Goal: Task Accomplishment & Management: Manage account settings

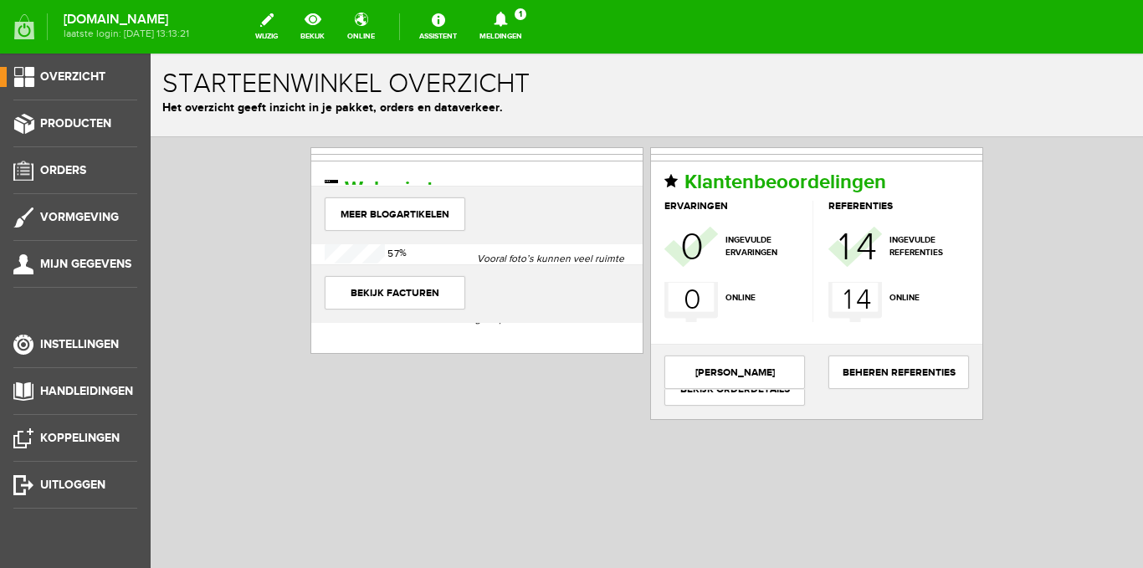
click at [512, 20] on icon at bounding box center [500, 19] width 43 height 15
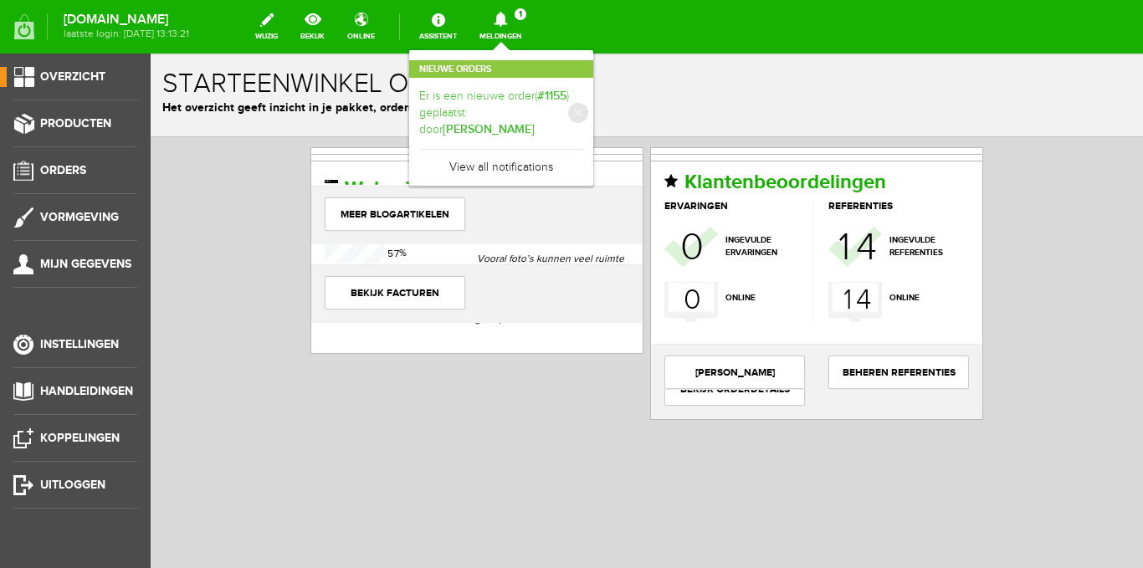
click at [513, 122] on b "[PERSON_NAME]" at bounding box center [489, 129] width 92 height 14
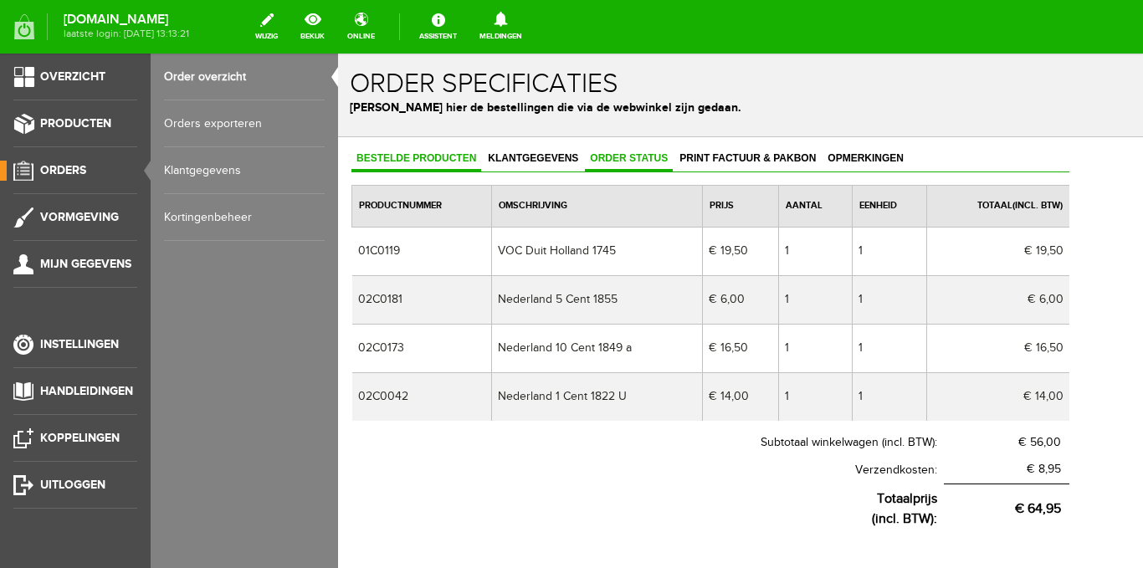
click at [633, 156] on span "Order status" at bounding box center [629, 158] width 88 height 12
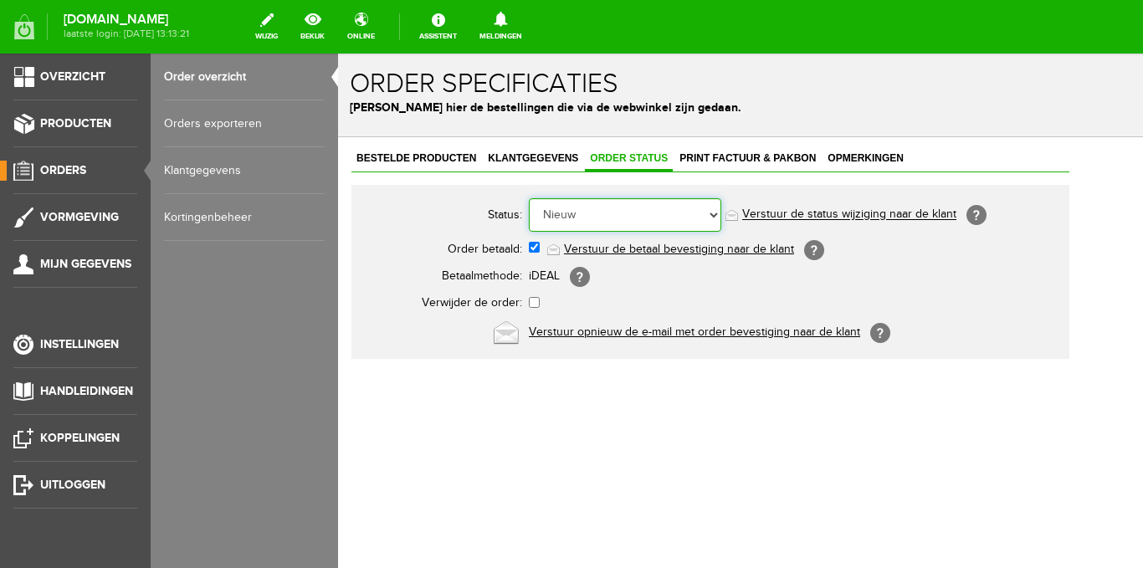
click at [710, 216] on select "Order niet afgerond Nieuw Order in behandeling Wacht op leverancier Wacht op be…" at bounding box center [625, 214] width 192 height 33
select select "2"
click at [529, 198] on select "Order niet afgerond Nieuw Order in behandeling Wacht op leverancier Wacht op be…" at bounding box center [625, 214] width 192 height 33
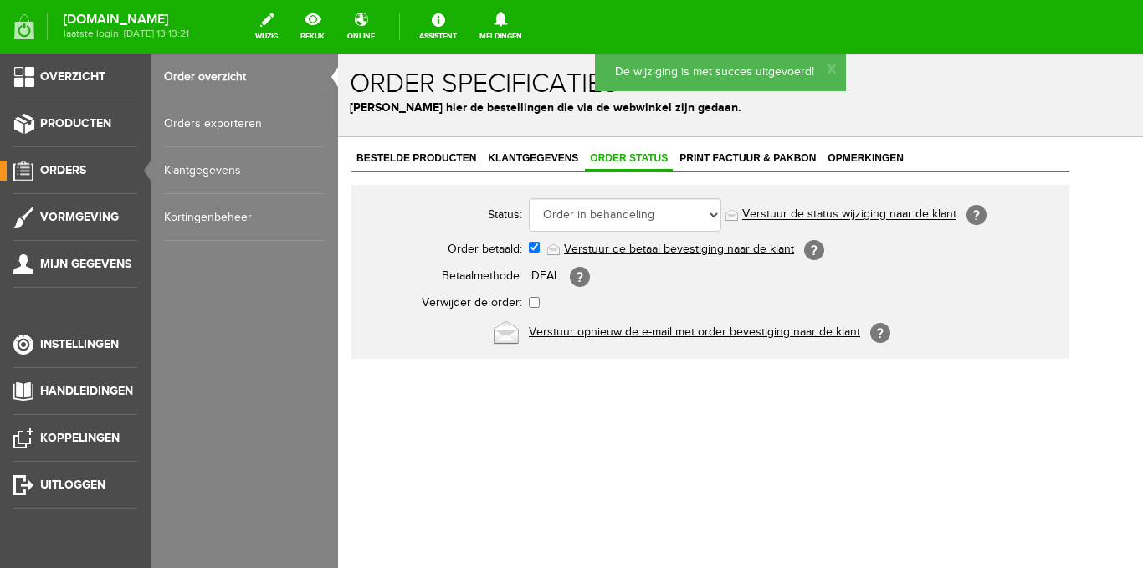
click at [785, 214] on link "Verstuur de status wijziging naar de klant" at bounding box center [849, 214] width 214 height 13
click at [851, 161] on span "Opmerkingen" at bounding box center [865, 158] width 86 height 12
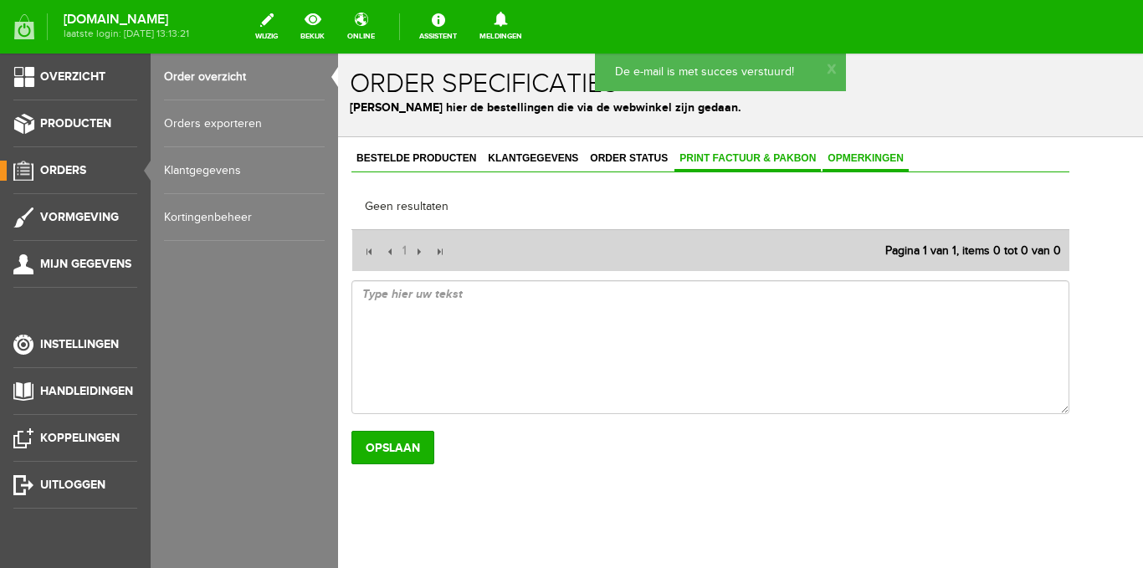
click at [746, 157] on span "Print factuur & pakbon" at bounding box center [747, 158] width 146 height 12
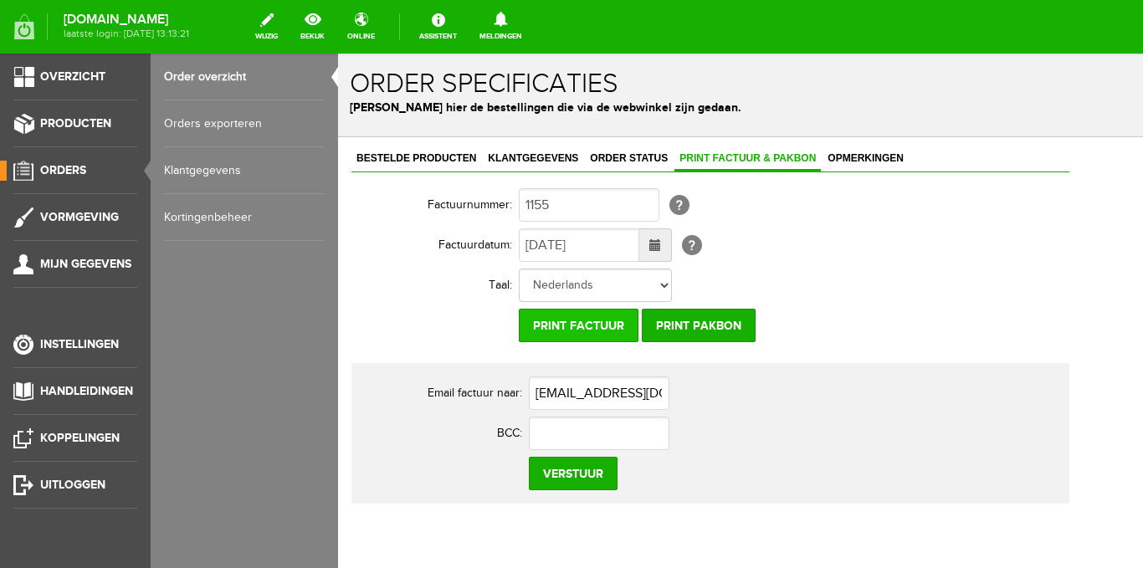
click at [598, 326] on input "Print factuur" at bounding box center [579, 325] width 120 height 33
click at [64, 129] on span "Producten" at bounding box center [75, 123] width 71 height 14
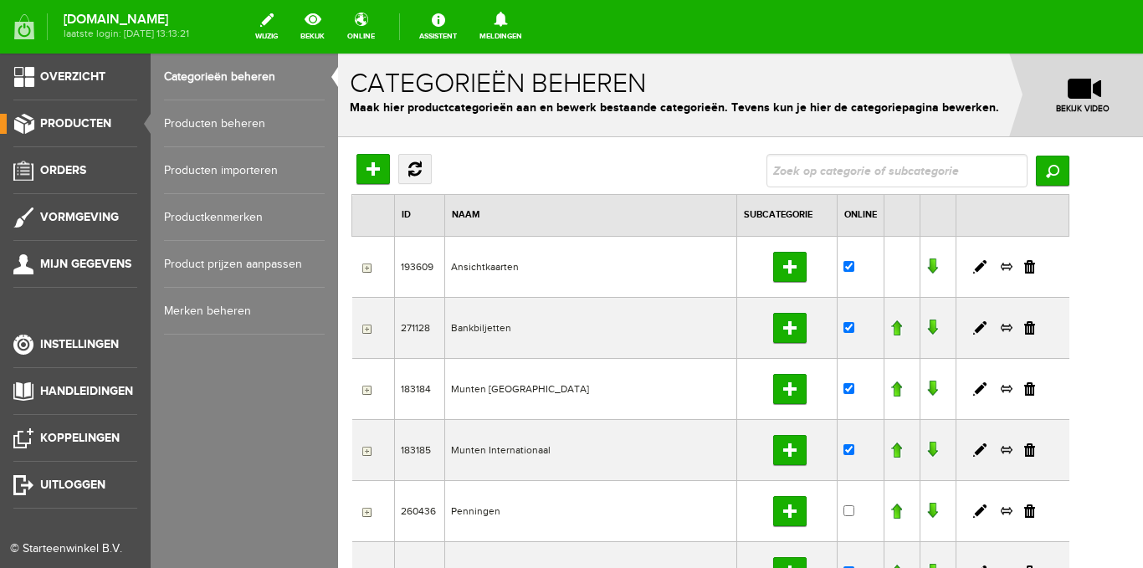
click at [223, 120] on link "Producten beheren" at bounding box center [244, 123] width 161 height 47
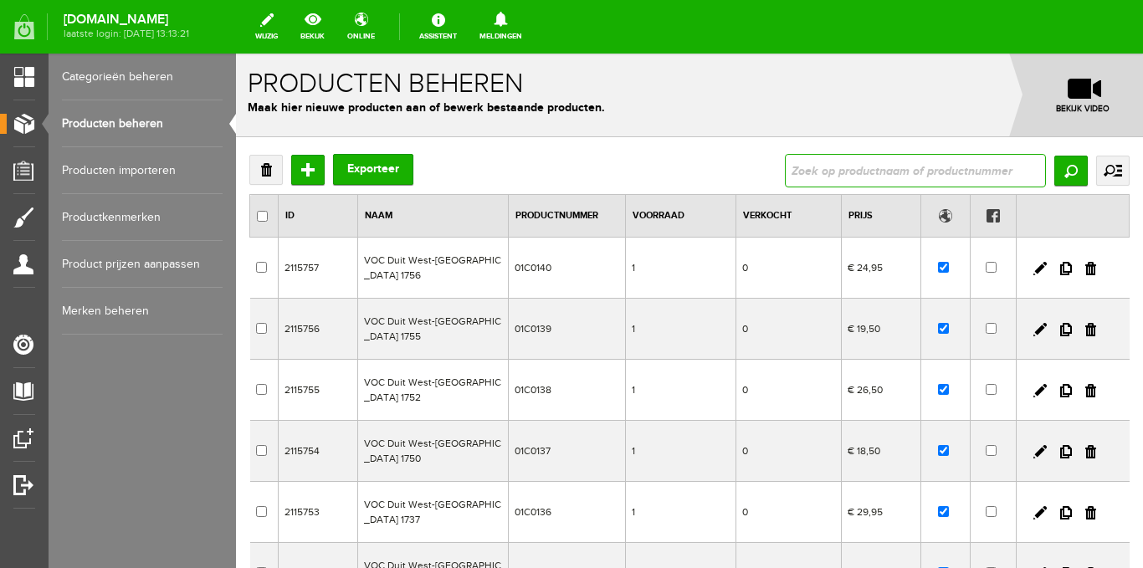
click at [839, 166] on input "text" at bounding box center [915, 170] width 261 height 33
drag, startPoint x: 813, startPoint y: 173, endPoint x: 790, endPoint y: 168, distance: 24.0
click at [785, 163] on input "02C0173" at bounding box center [915, 170] width 261 height 33
click at [869, 163] on input "02C0173" at bounding box center [915, 170] width 261 height 33
type input "02C0173"
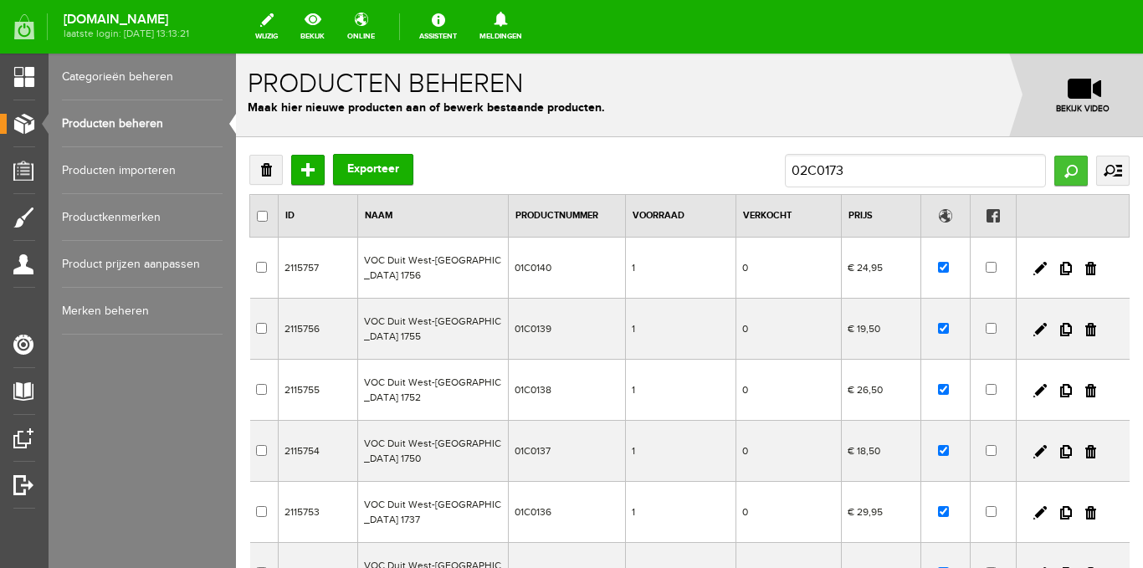
click at [1057, 171] on input "Zoeken" at bounding box center [1070, 171] width 33 height 30
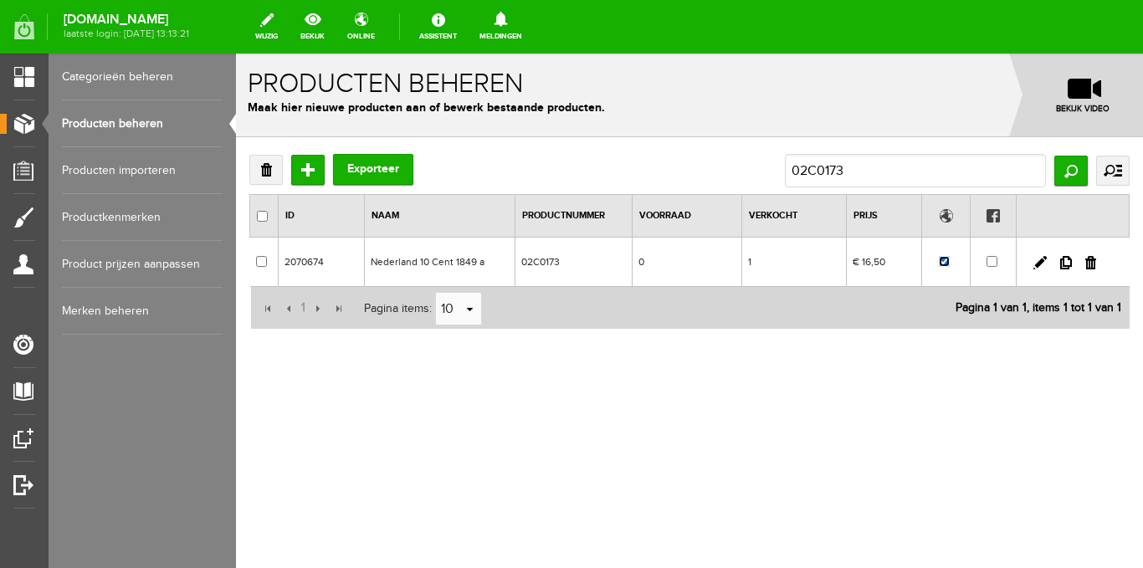
click at [941, 263] on input "checkbox" at bounding box center [944, 261] width 11 height 11
checkbox input "false"
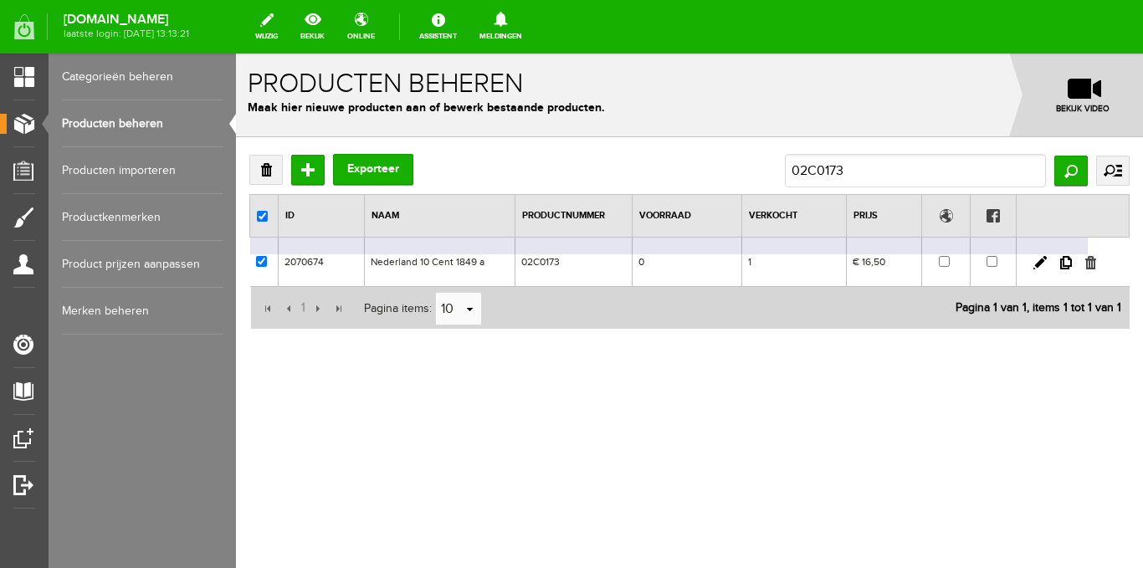
click at [1092, 258] on link at bounding box center [1090, 262] width 11 height 13
checkbox input "true"
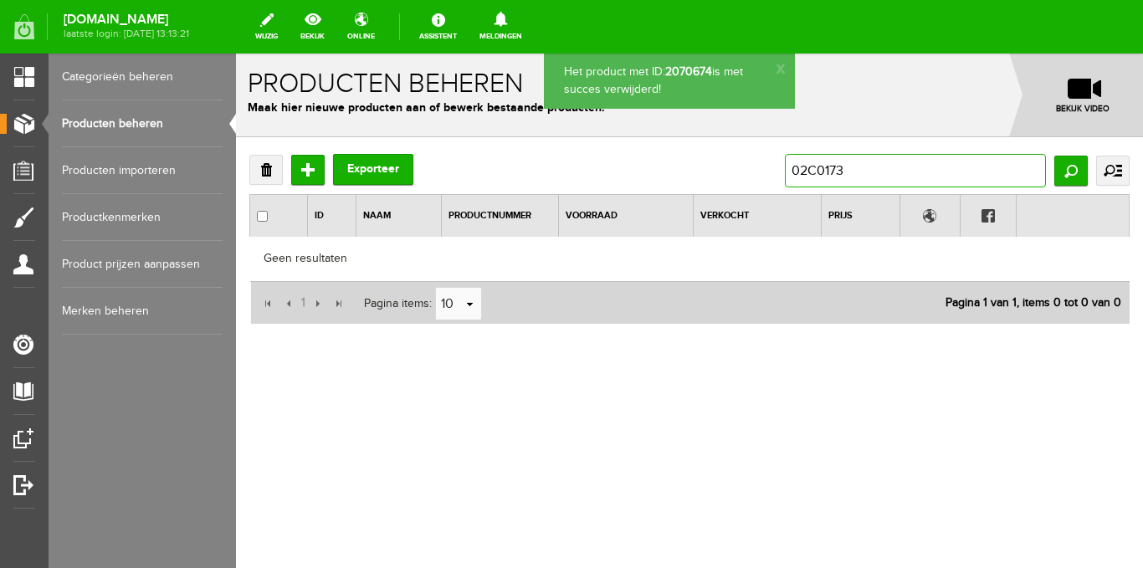
drag, startPoint x: 847, startPoint y: 166, endPoint x: 832, endPoint y: 165, distance: 15.2
click at [832, 165] on input "02C0173" at bounding box center [915, 170] width 261 height 33
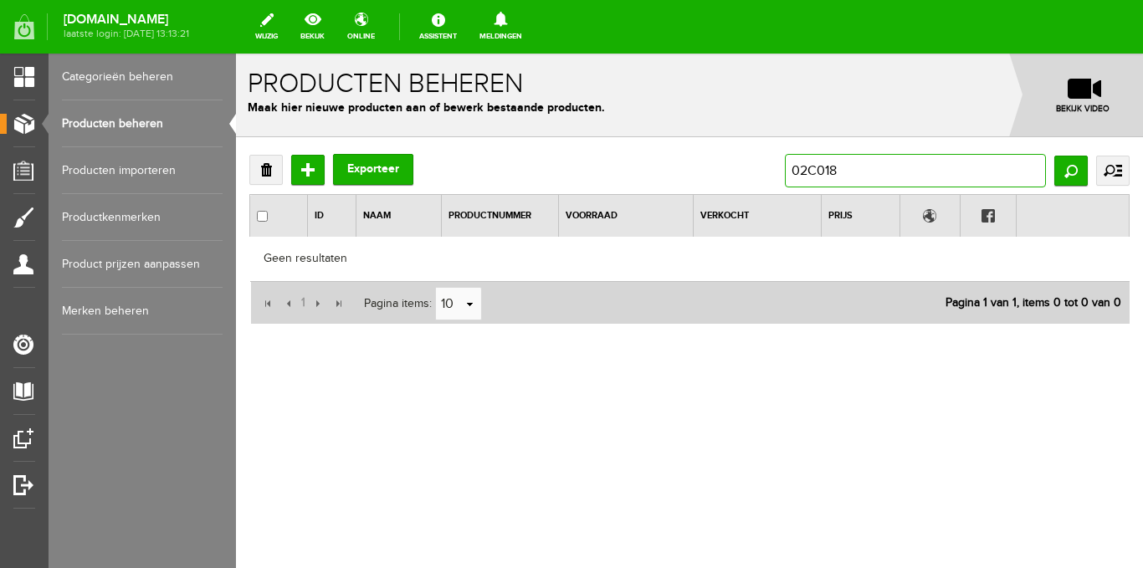
type input "02C0181"
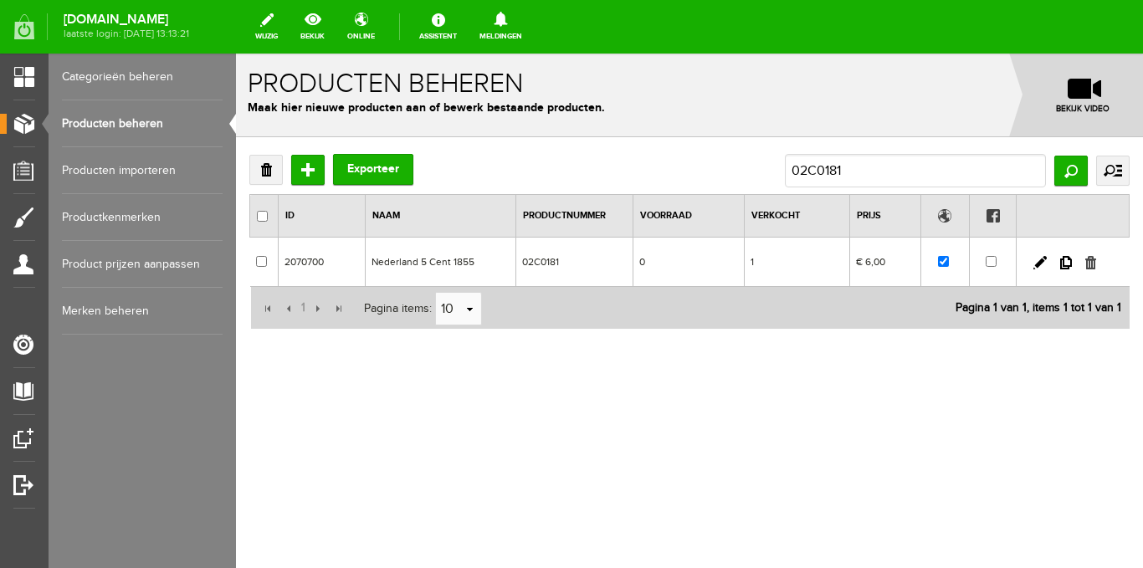
click at [1089, 264] on link at bounding box center [1090, 262] width 11 height 13
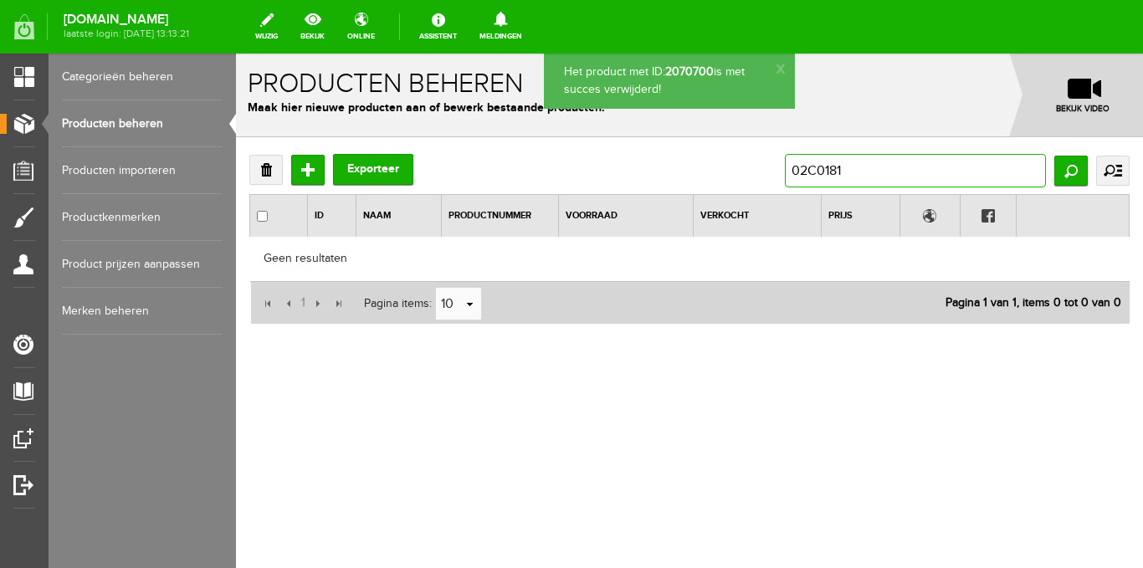
click at [857, 166] on input "02C0181" at bounding box center [915, 170] width 261 height 33
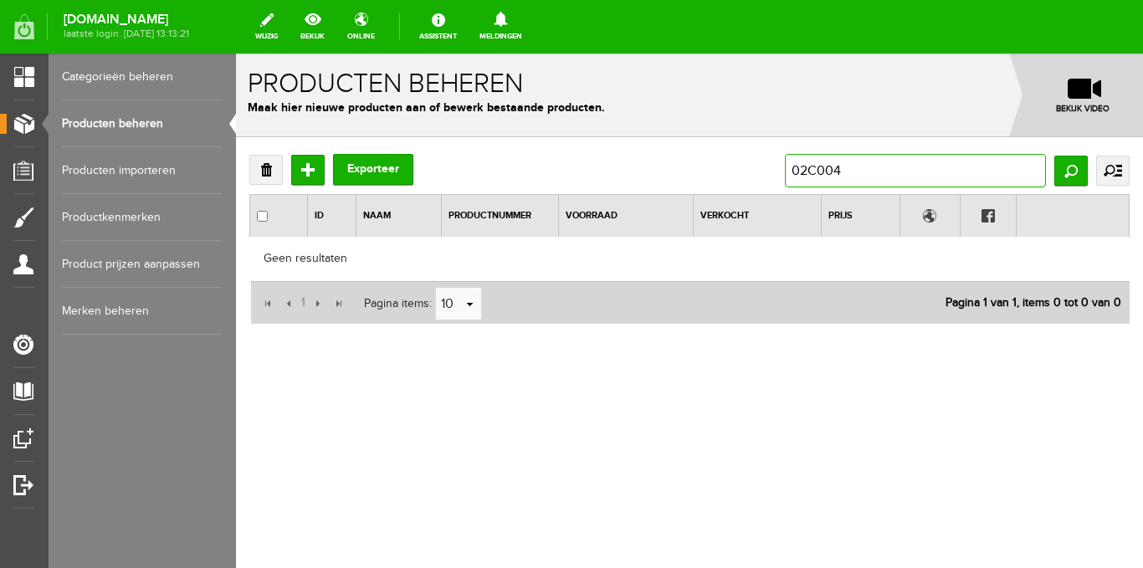
type input "02C0042"
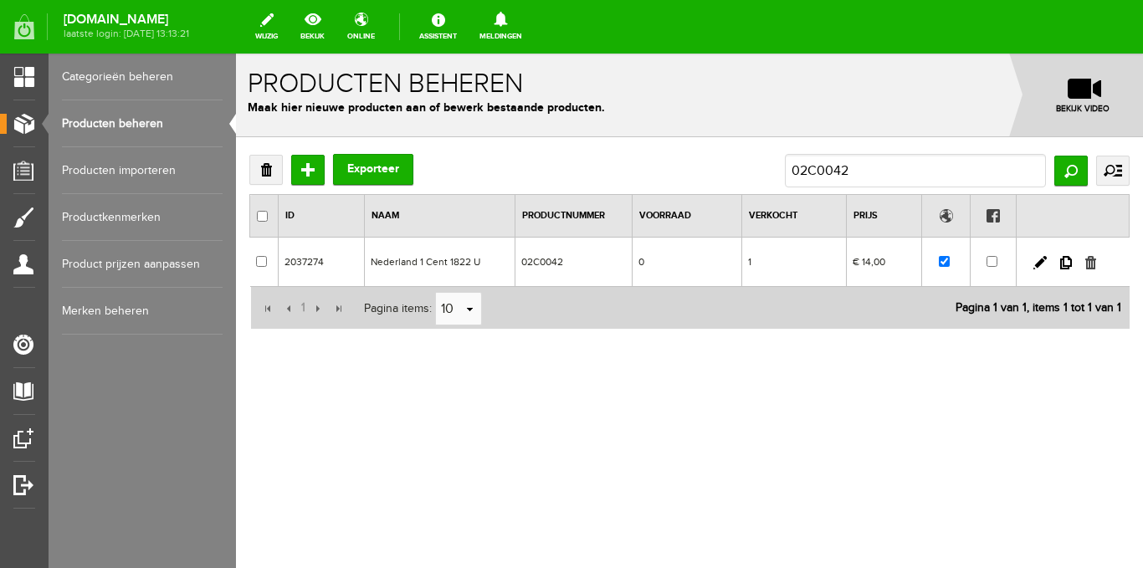
click at [1088, 259] on link at bounding box center [1090, 262] width 11 height 13
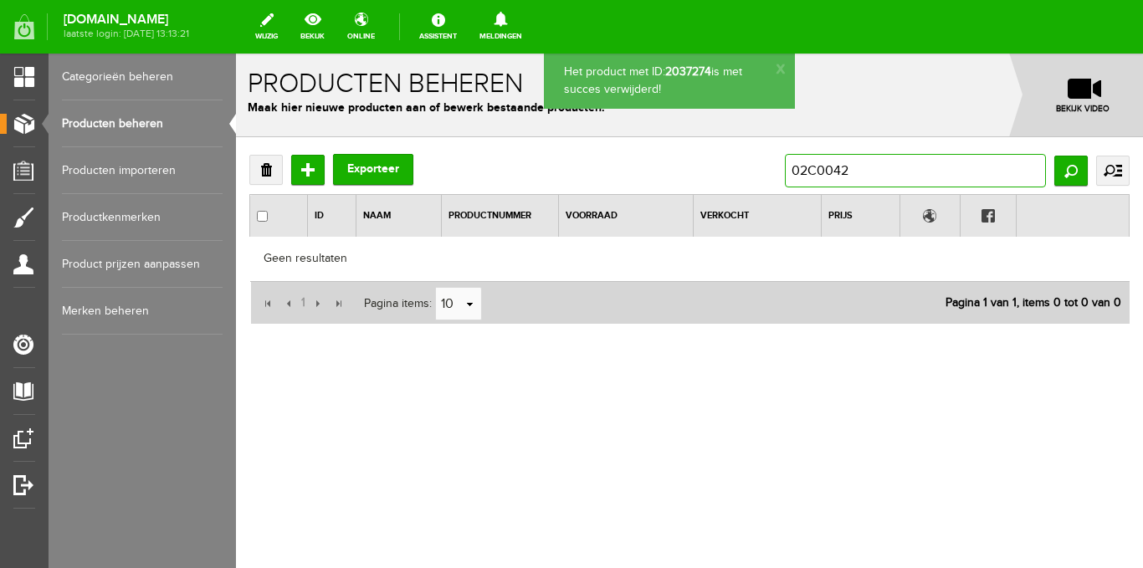
click at [801, 171] on input "02C0042" at bounding box center [915, 170] width 261 height 33
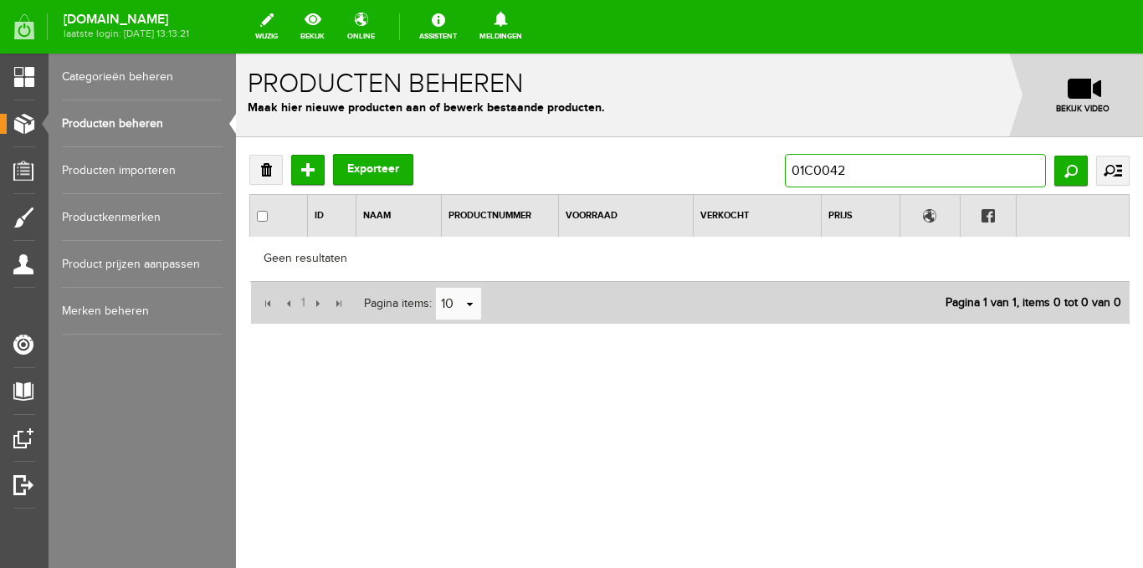
drag, startPoint x: 853, startPoint y: 161, endPoint x: 824, endPoint y: 171, distance: 31.0
click at [824, 171] on input "01C0042" at bounding box center [915, 170] width 261 height 33
type input "01C0119"
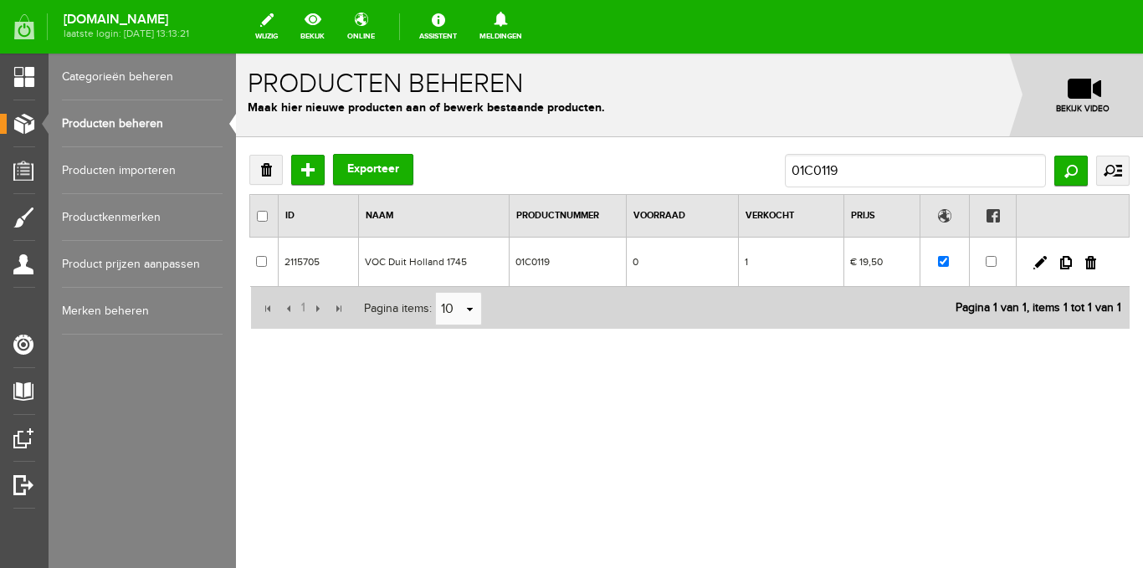
drag, startPoint x: 1092, startPoint y: 261, endPoint x: 631, endPoint y: 83, distance: 494.2
click at [1092, 261] on link at bounding box center [1090, 262] width 11 height 13
checkbox input "true"
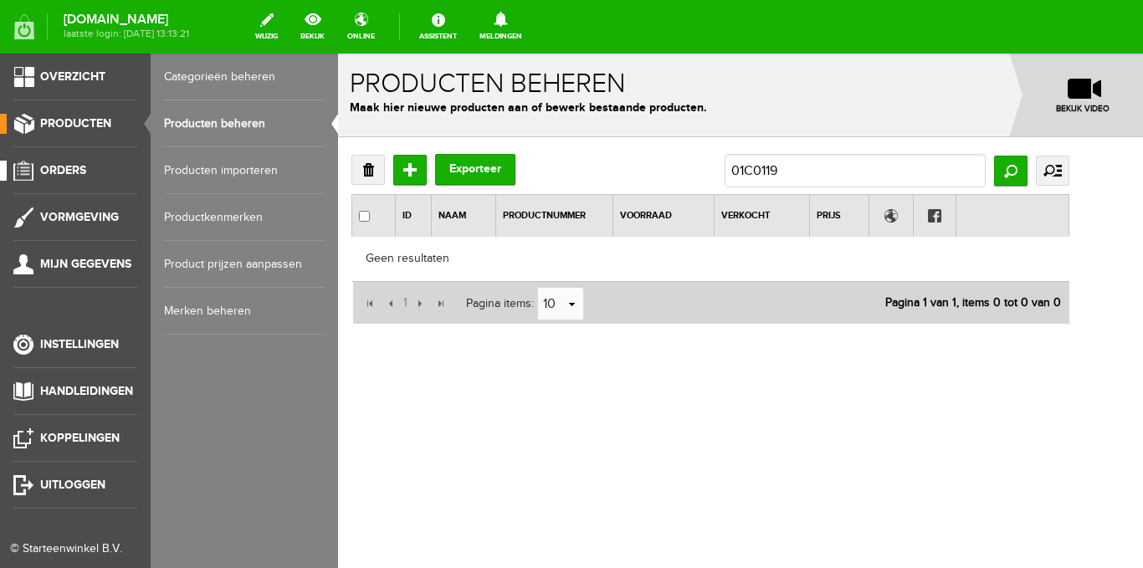
click at [51, 171] on span "Orders" at bounding box center [63, 170] width 46 height 14
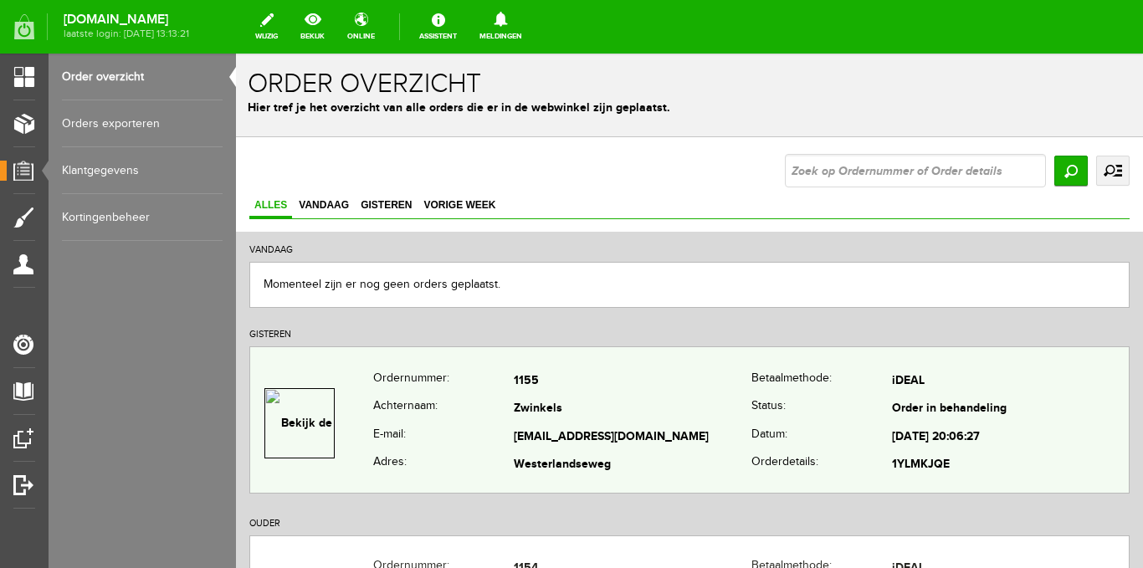
click at [516, 413] on td "Zwinkels" at bounding box center [633, 410] width 238 height 28
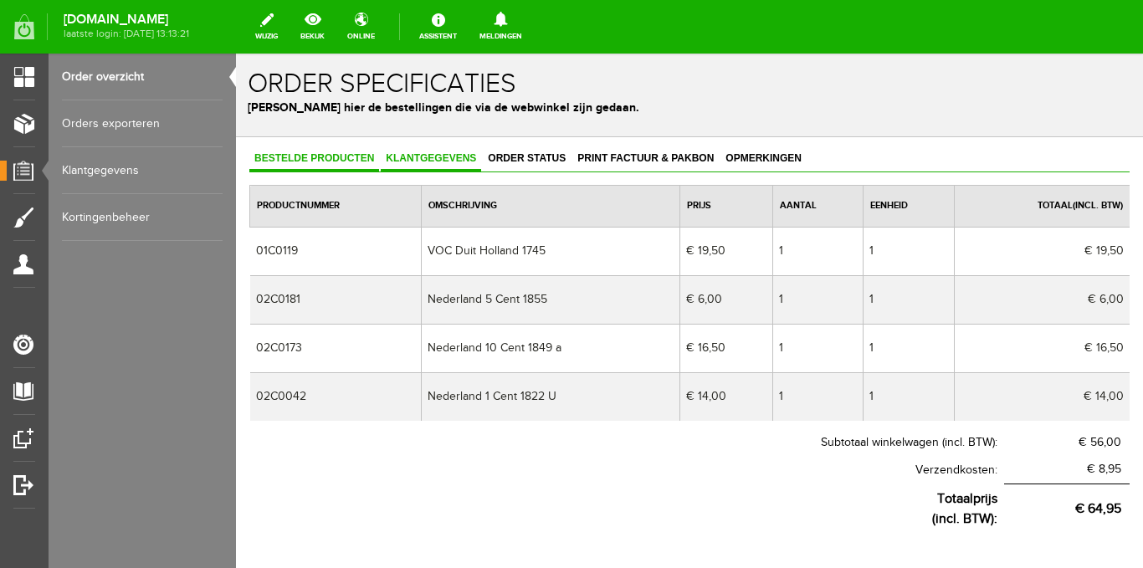
click at [432, 156] on span "Klantgegevens" at bounding box center [431, 158] width 100 height 12
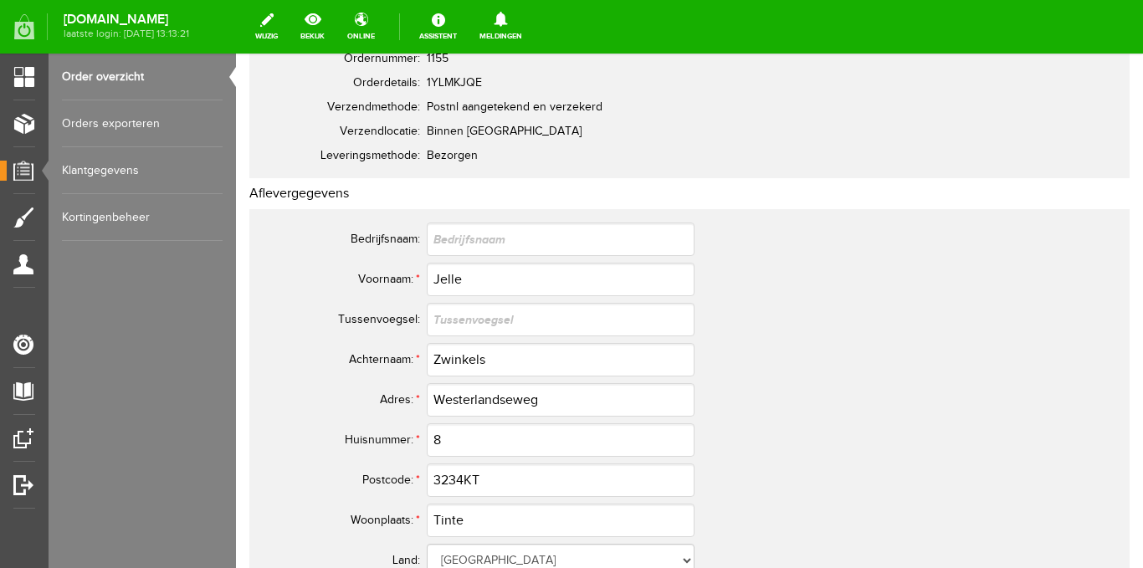
scroll to position [251, 0]
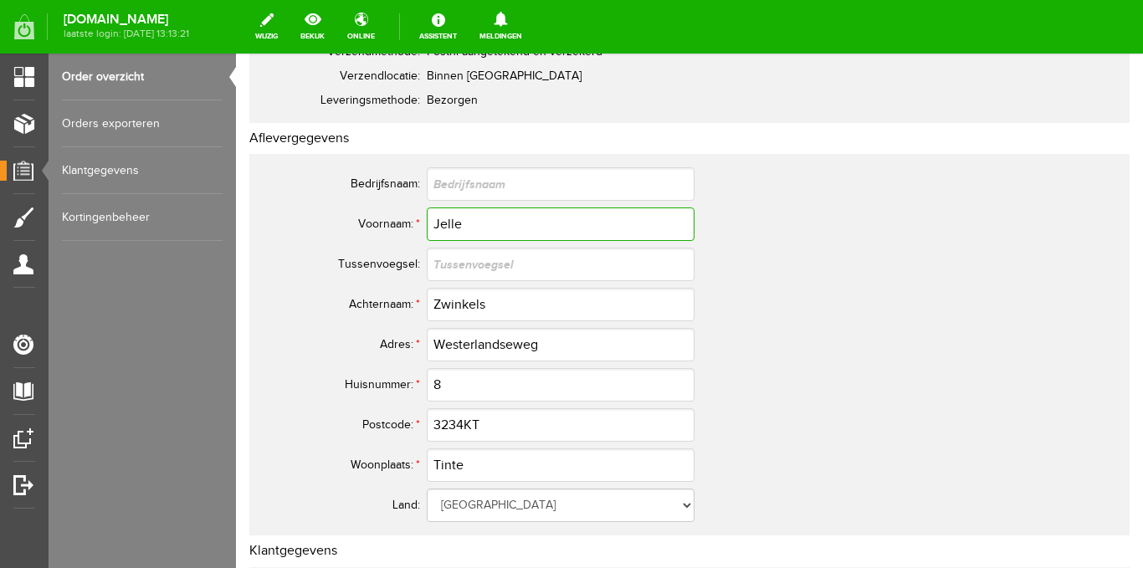
drag, startPoint x: 473, startPoint y: 228, endPoint x: 431, endPoint y: 213, distance: 44.2
click at [431, 215] on input "Jelle" at bounding box center [561, 223] width 268 height 33
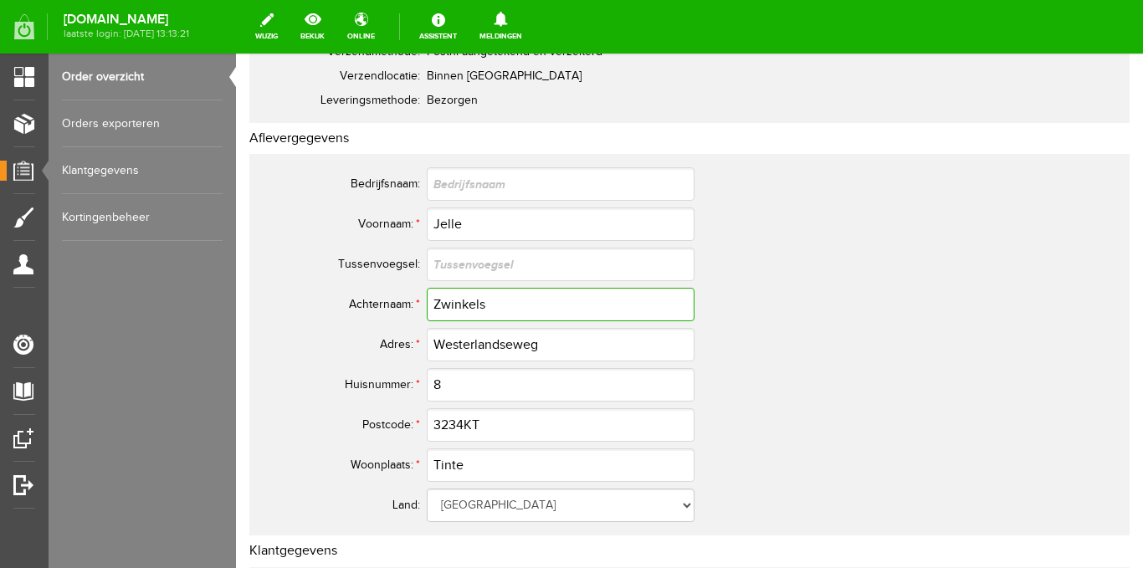
drag, startPoint x: 497, startPoint y: 303, endPoint x: 426, endPoint y: 309, distance: 71.3
click at [421, 310] on tr "Achternaam: * Zwinkels" at bounding box center [660, 304] width 803 height 40
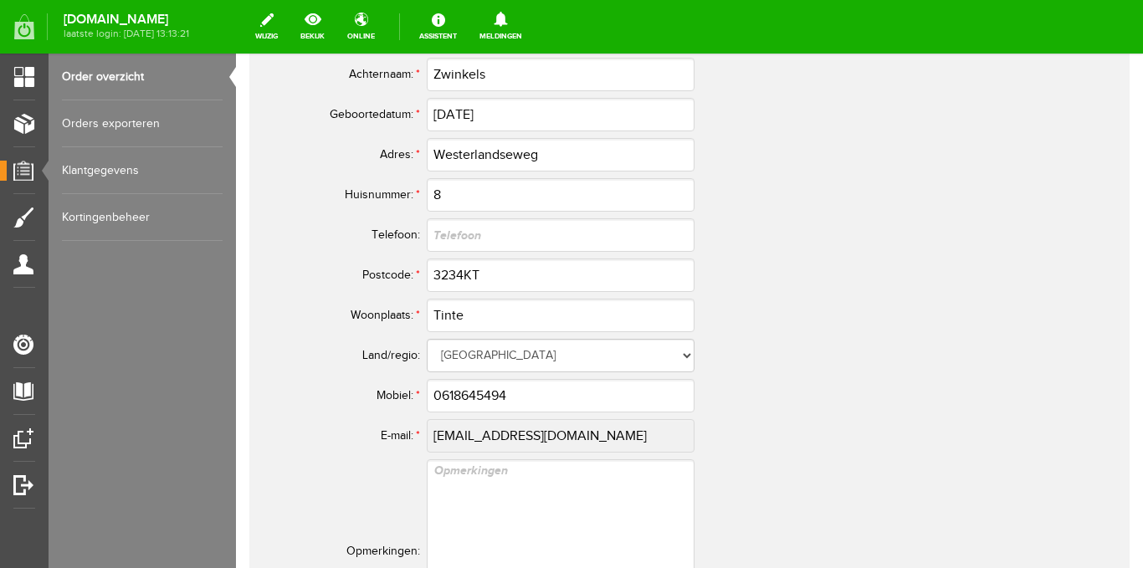
scroll to position [920, 0]
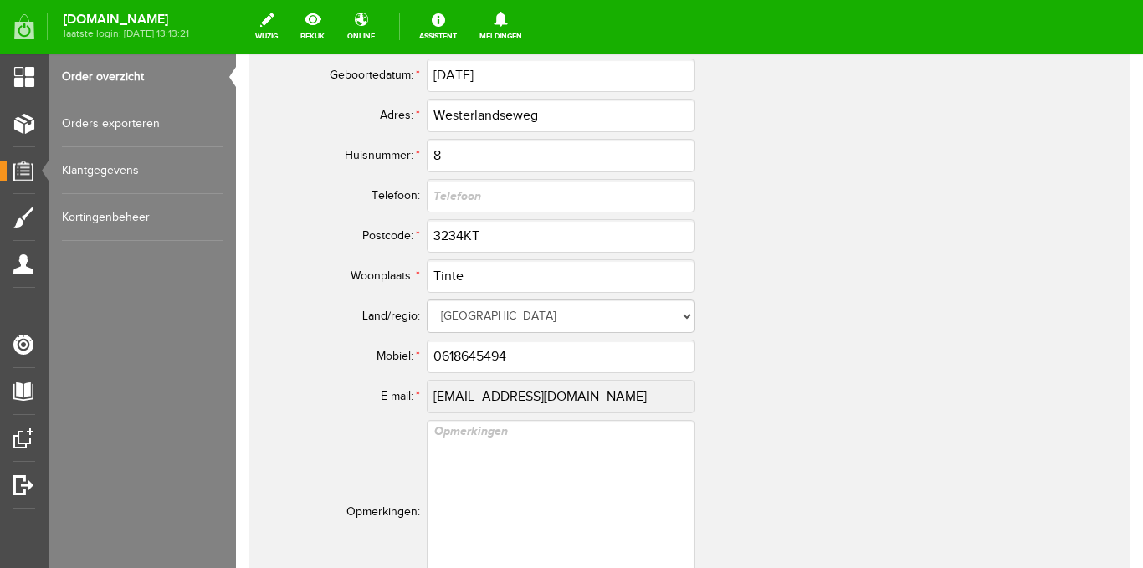
click at [421, 395] on tr "E-mail: * [EMAIL_ADDRESS][DOMAIN_NAME]" at bounding box center [660, 396] width 803 height 40
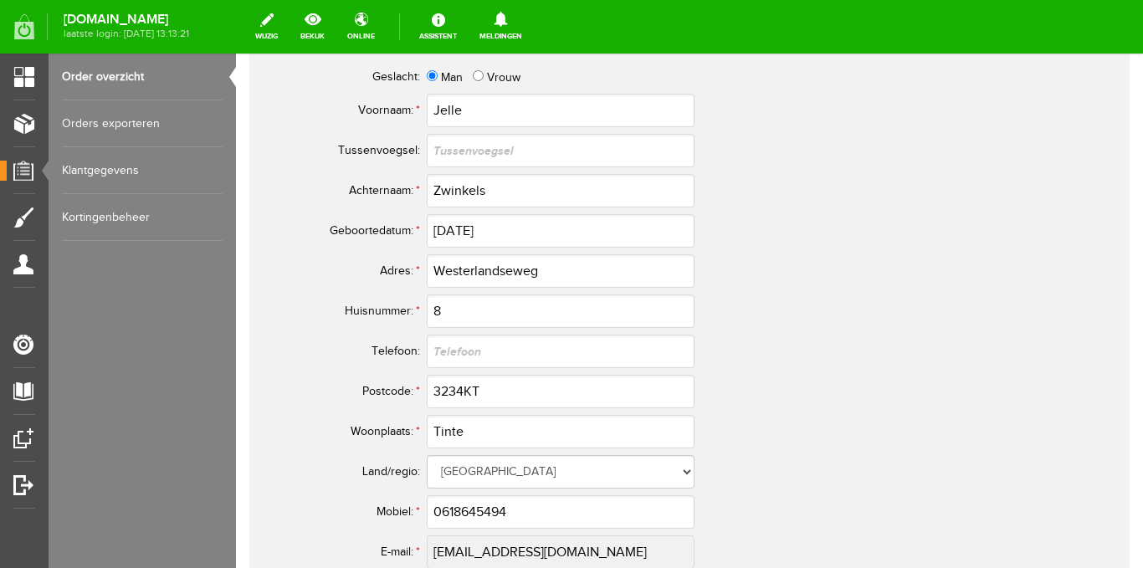
scroll to position [753, 0]
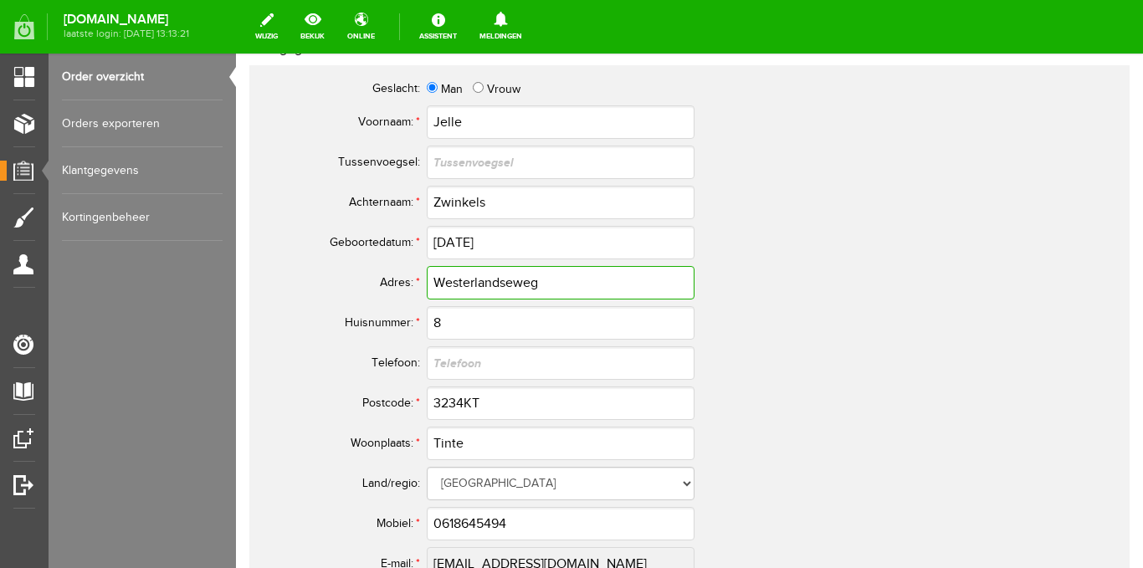
drag, startPoint x: 549, startPoint y: 282, endPoint x: 414, endPoint y: 291, distance: 135.0
click at [412, 291] on tr "Adres: * Westerlandseweg" at bounding box center [660, 283] width 803 height 40
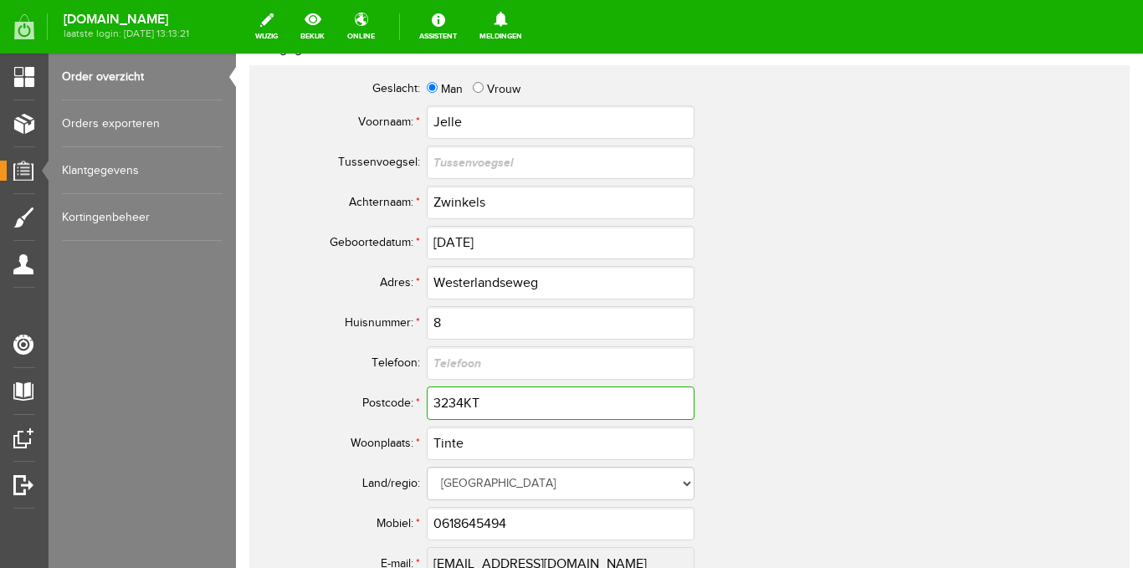
drag, startPoint x: 487, startPoint y: 402, endPoint x: 436, endPoint y: 396, distance: 51.5
click at [422, 399] on tr "Postcode: * 3234KT" at bounding box center [660, 403] width 803 height 40
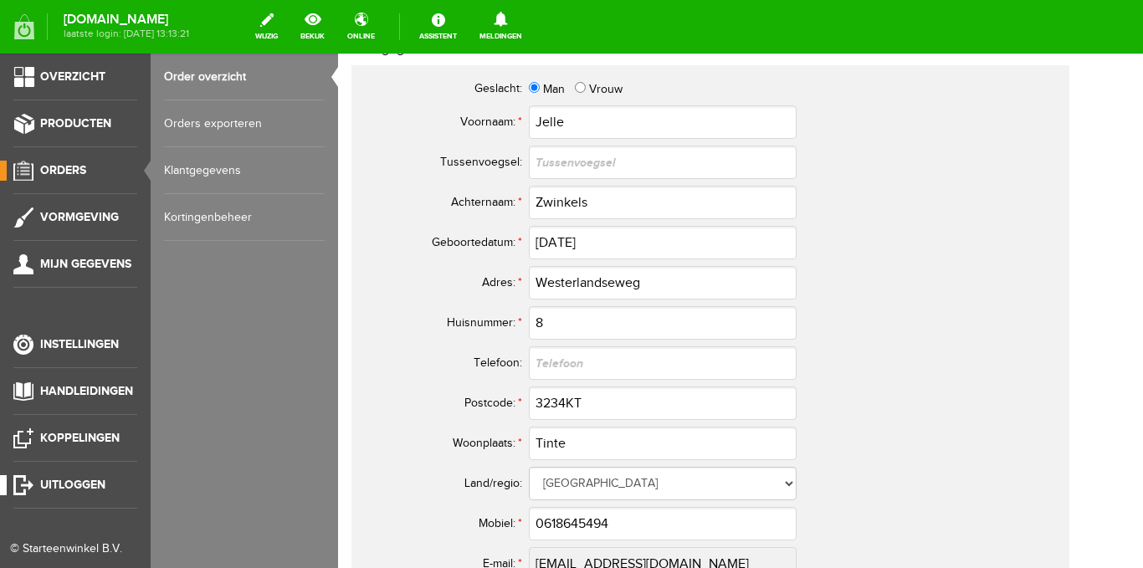
click at [77, 484] on span "Uitloggen" at bounding box center [72, 485] width 65 height 14
